Goal: Transaction & Acquisition: Book appointment/travel/reservation

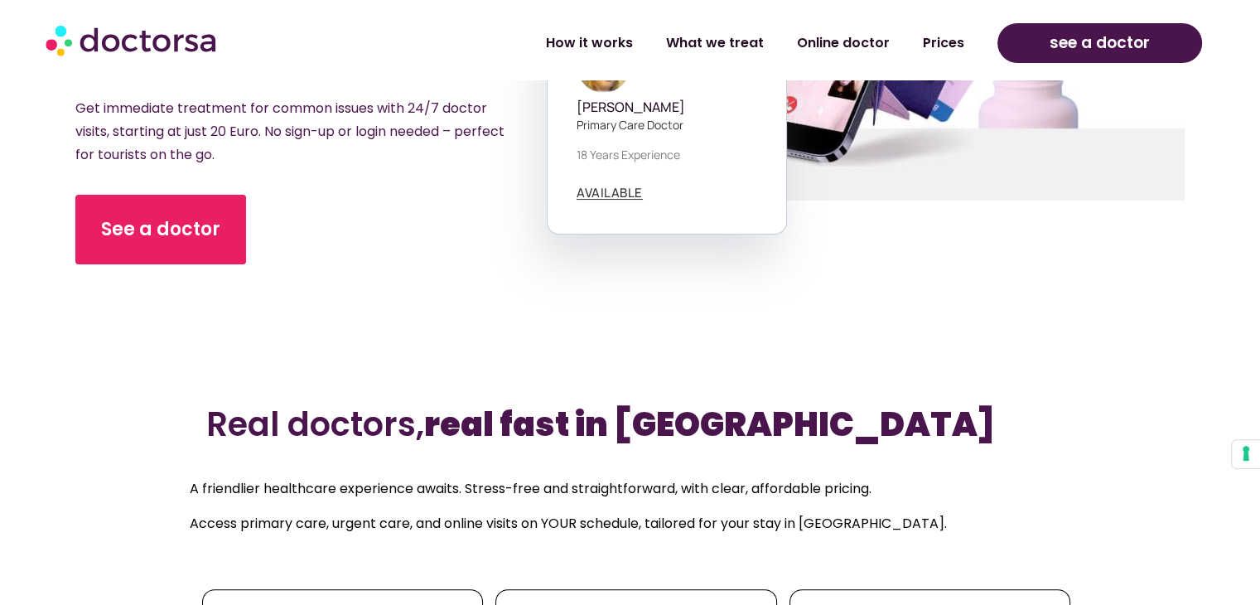
scroll to position [379, 0]
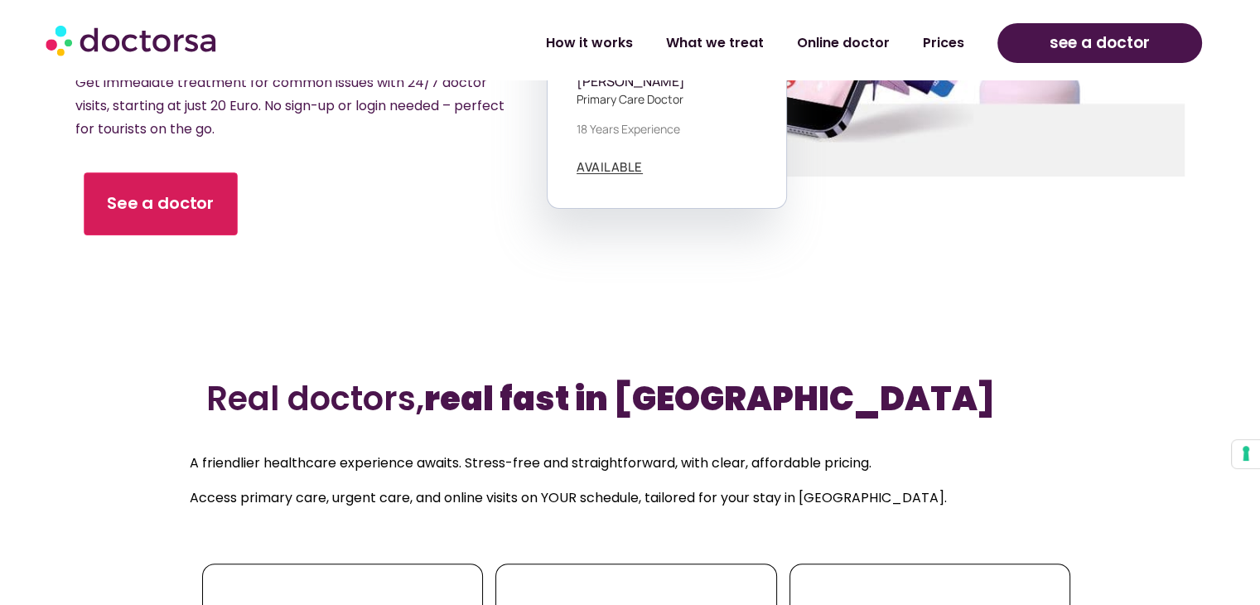
click at [181, 192] on span "See a doctor" at bounding box center [161, 204] width 108 height 24
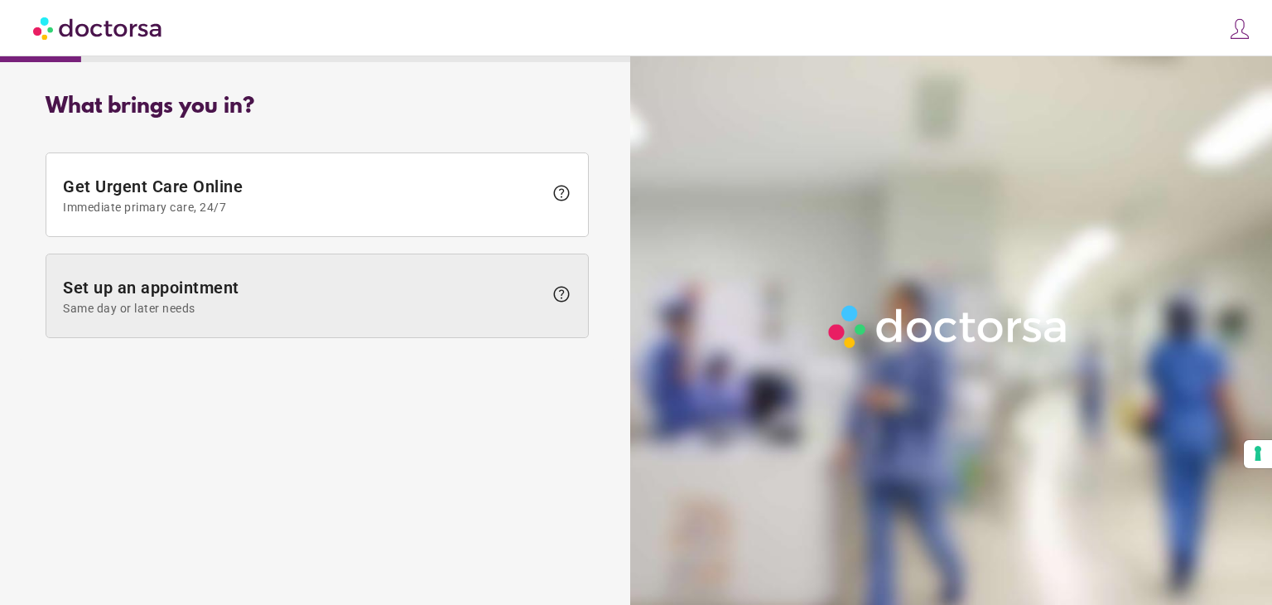
click at [195, 290] on span "Set up an appointment Same day or later needs" at bounding box center [303, 296] width 480 height 37
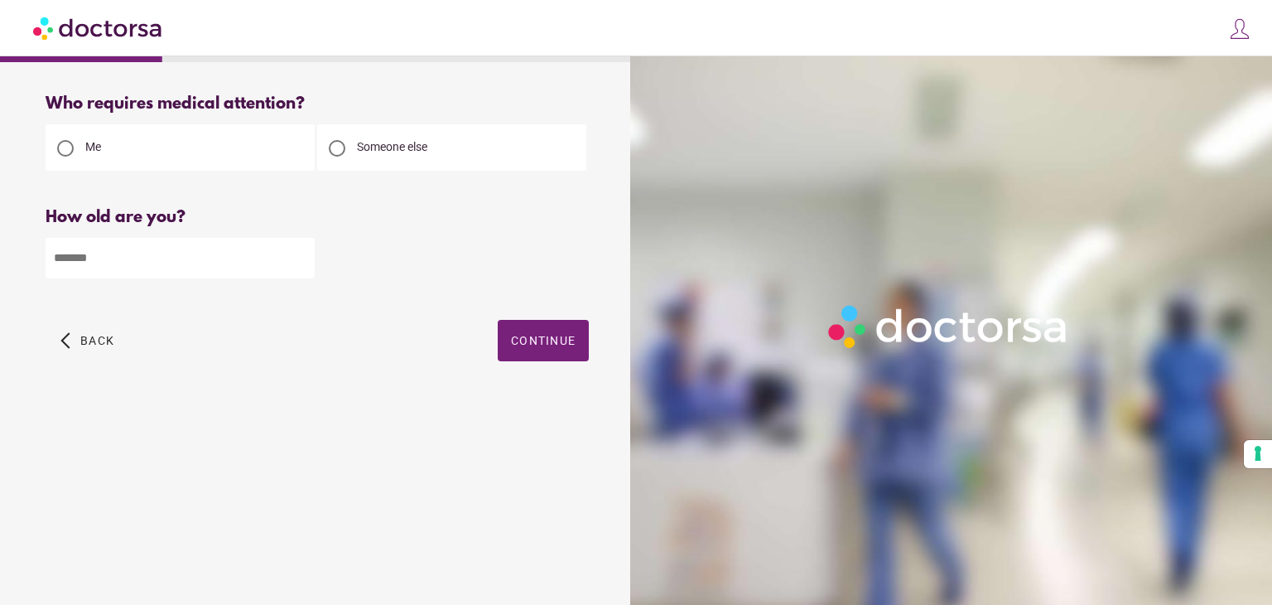
click at [107, 253] on input "number" at bounding box center [180, 258] width 269 height 41
type input "**"
click at [537, 335] on span "Continue" at bounding box center [543, 340] width 65 height 13
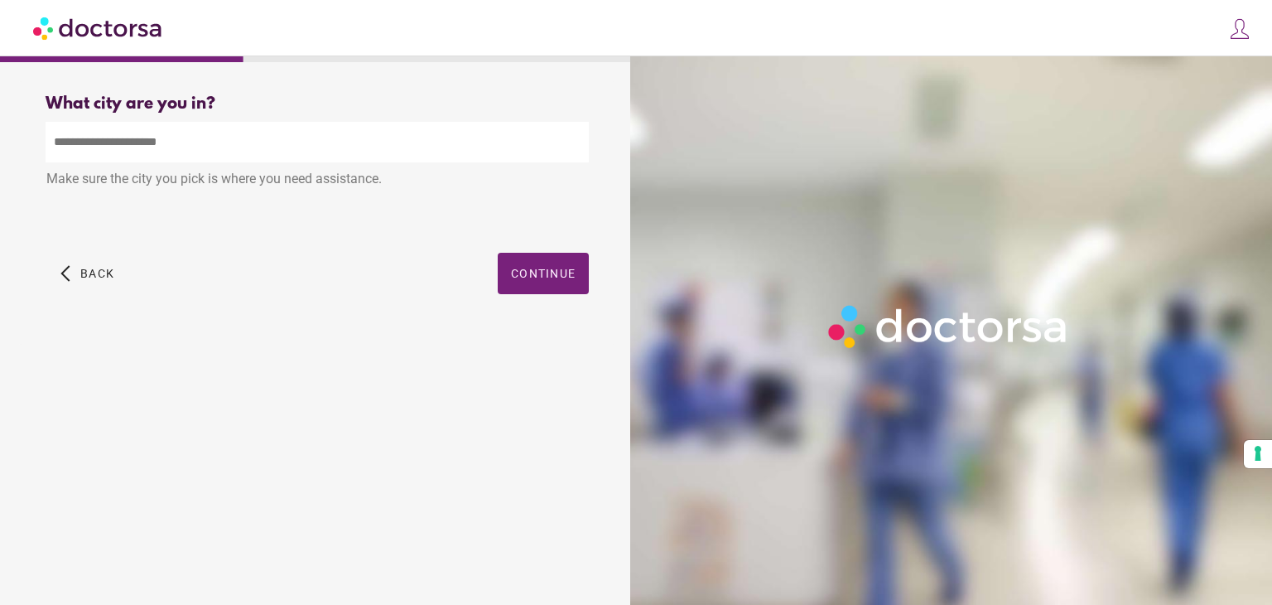
click at [104, 146] on input "text" at bounding box center [317, 142] width 543 height 41
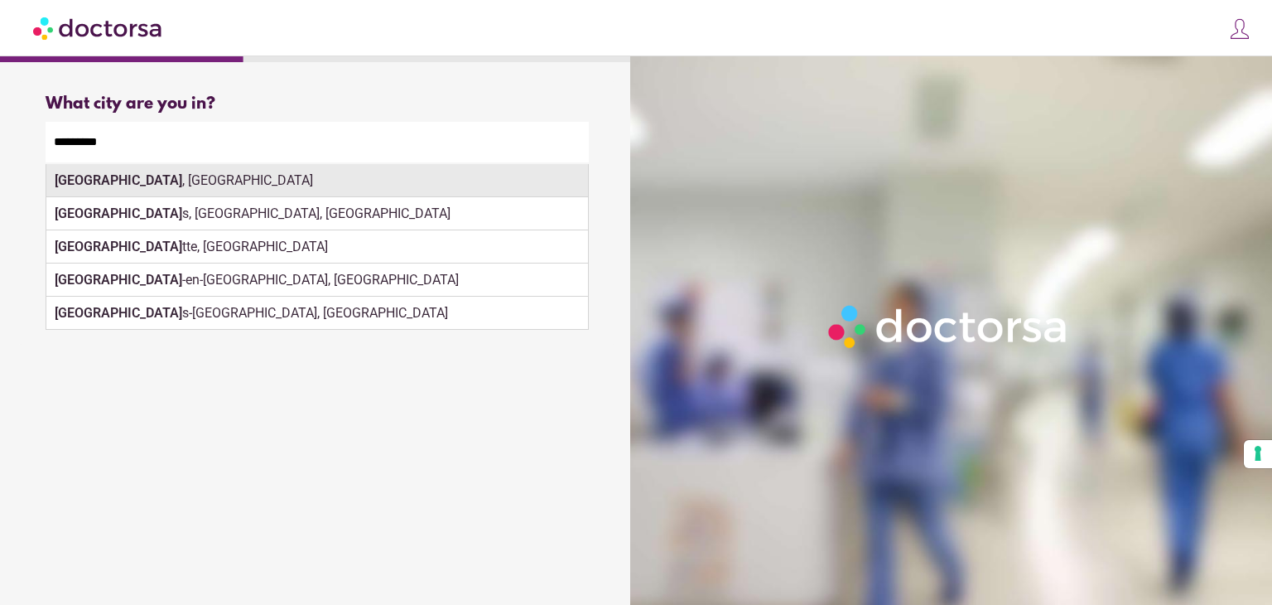
click at [282, 180] on div "Marseille , France" at bounding box center [317, 180] width 542 height 33
type input "**********"
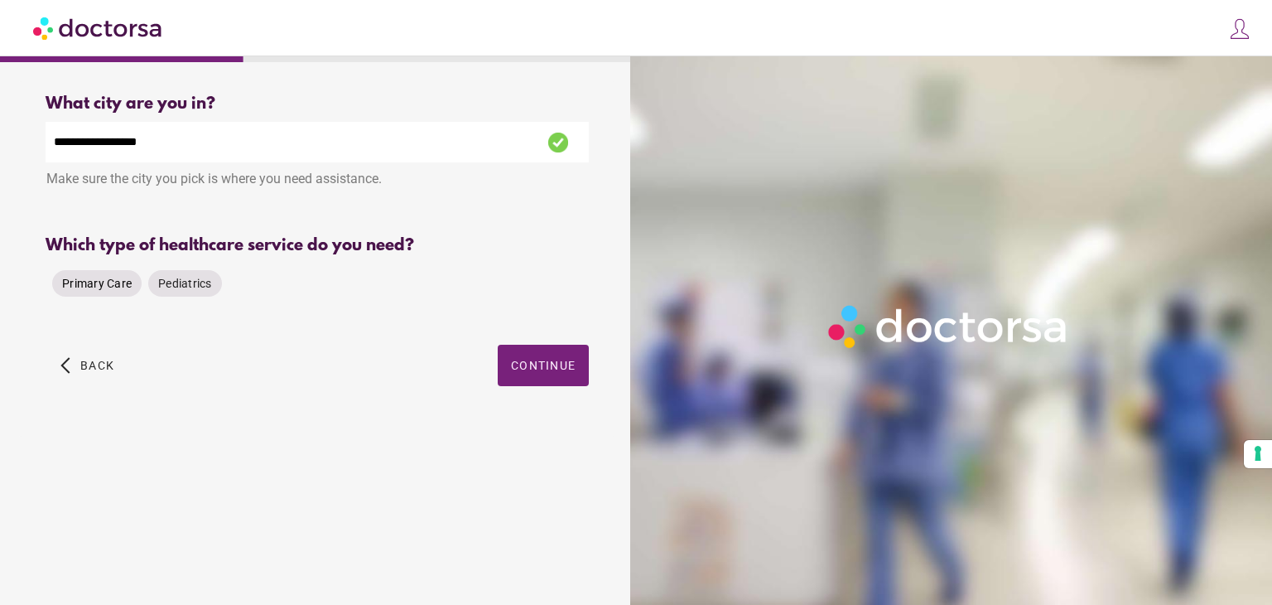
click at [117, 282] on span "Primary Care" at bounding box center [97, 283] width 70 height 13
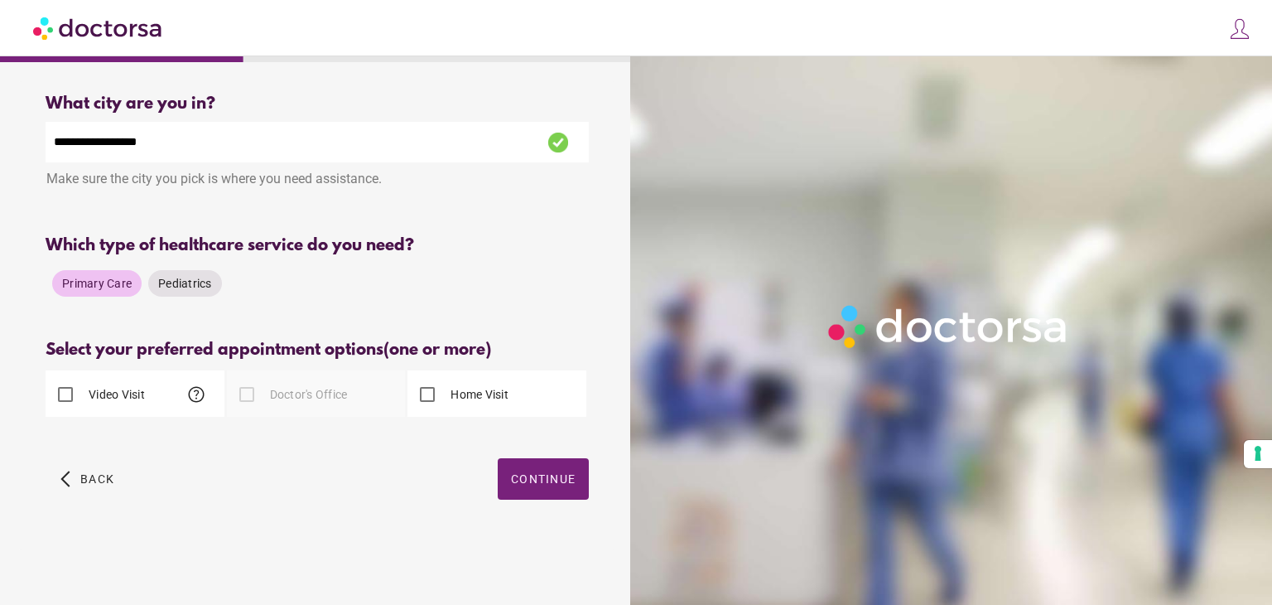
click at [249, 396] on div at bounding box center [246, 394] width 33 height 33
